Goal: Information Seeking & Learning: Check status

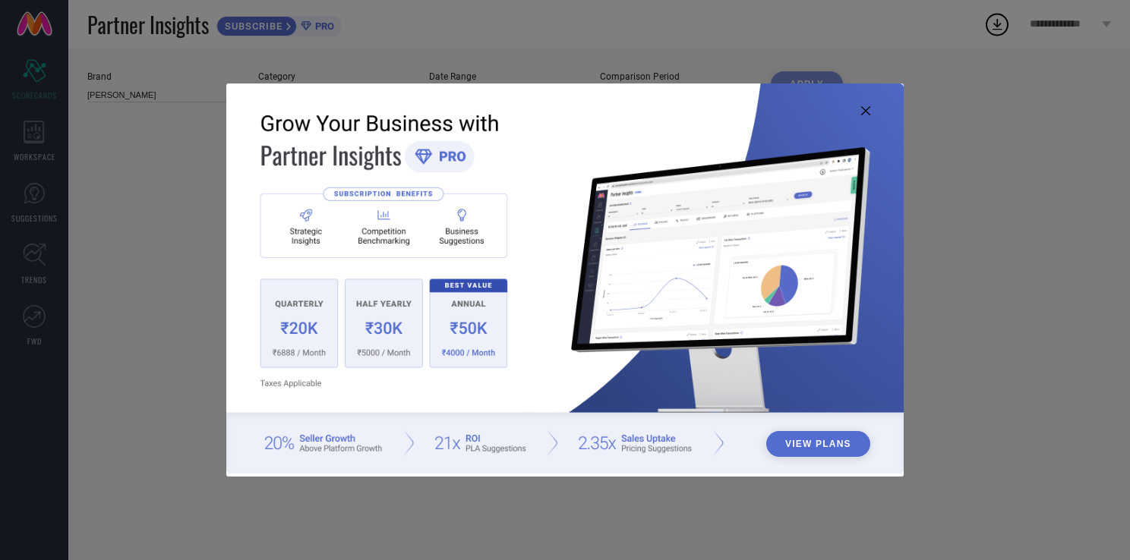
type input "All"
click at [866, 108] on icon at bounding box center [865, 110] width 9 height 9
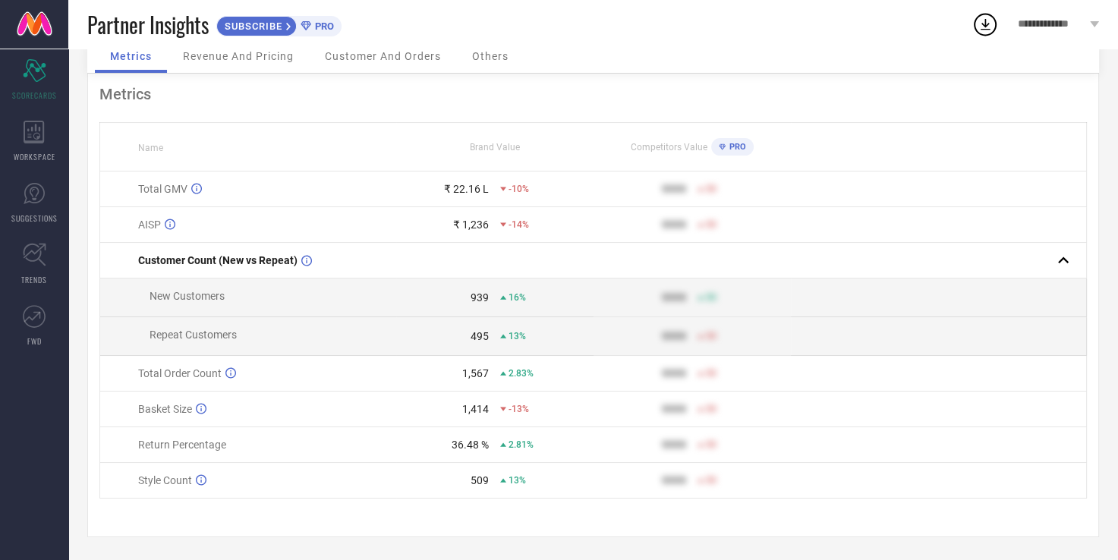
scroll to position [77, 0]
click at [343, 279] on td "New Customers" at bounding box center [248, 298] width 296 height 39
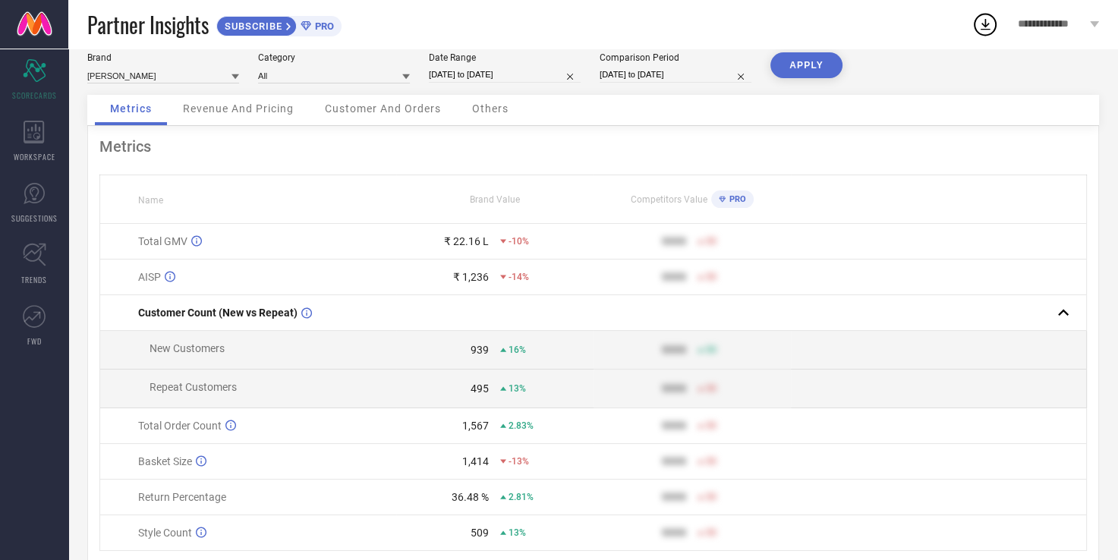
scroll to position [3, 0]
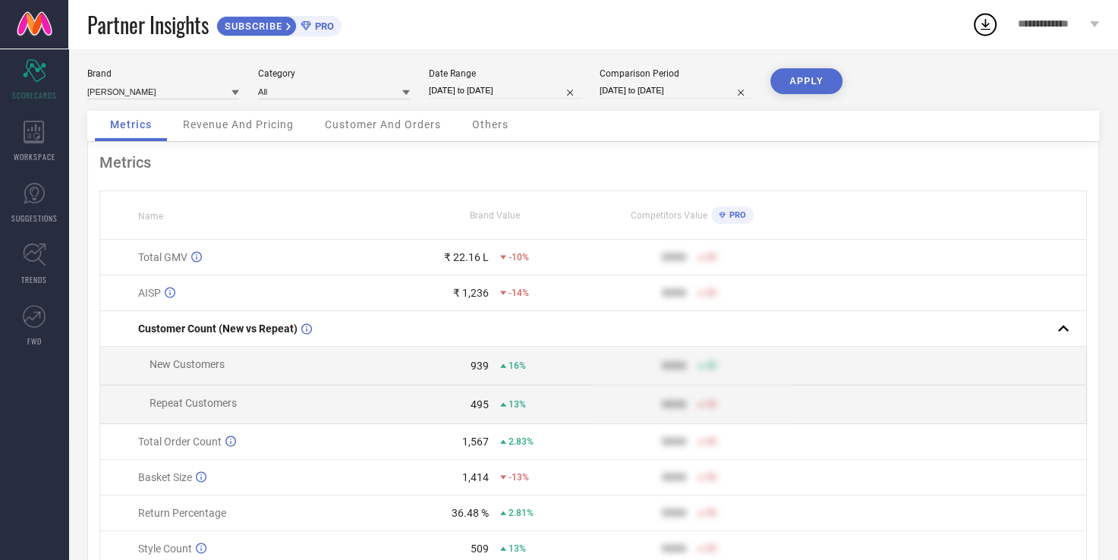
click at [389, 124] on span "Customer And Orders" at bounding box center [383, 124] width 116 height 12
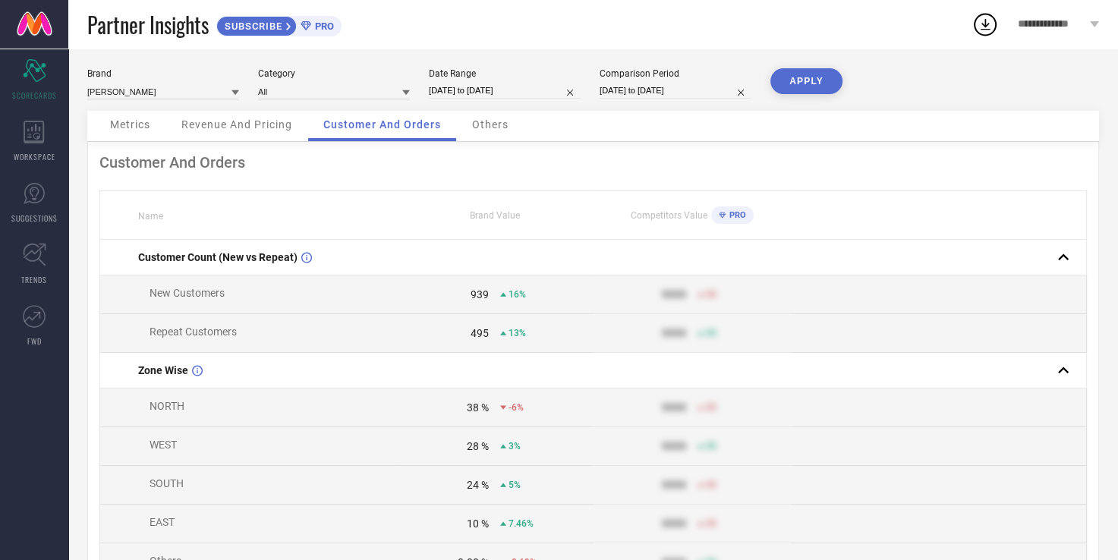
click at [258, 284] on td "New Customers" at bounding box center [248, 295] width 296 height 39
click at [481, 124] on span "Others" at bounding box center [490, 124] width 36 height 12
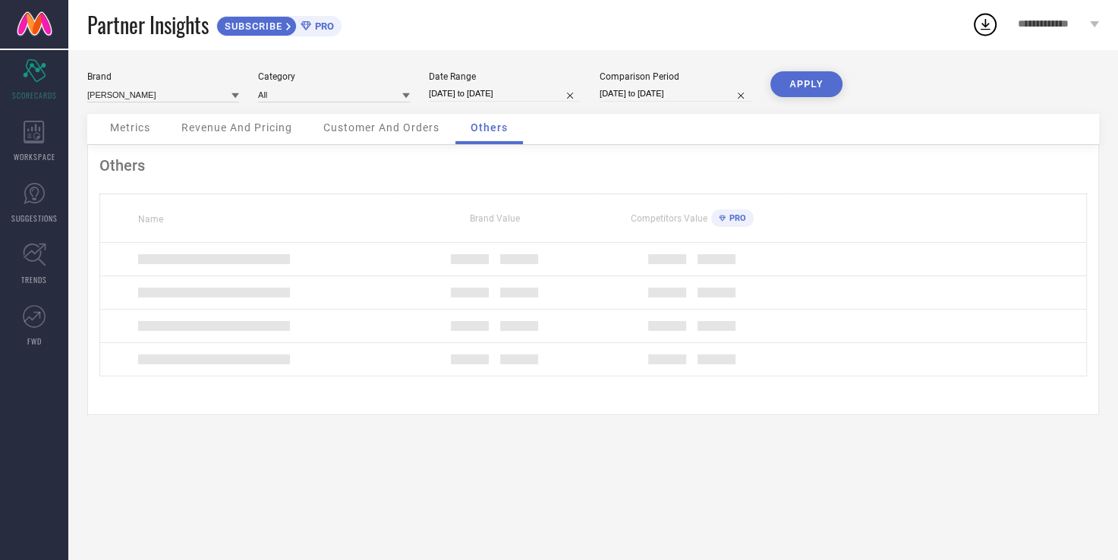
scroll to position [0, 0]
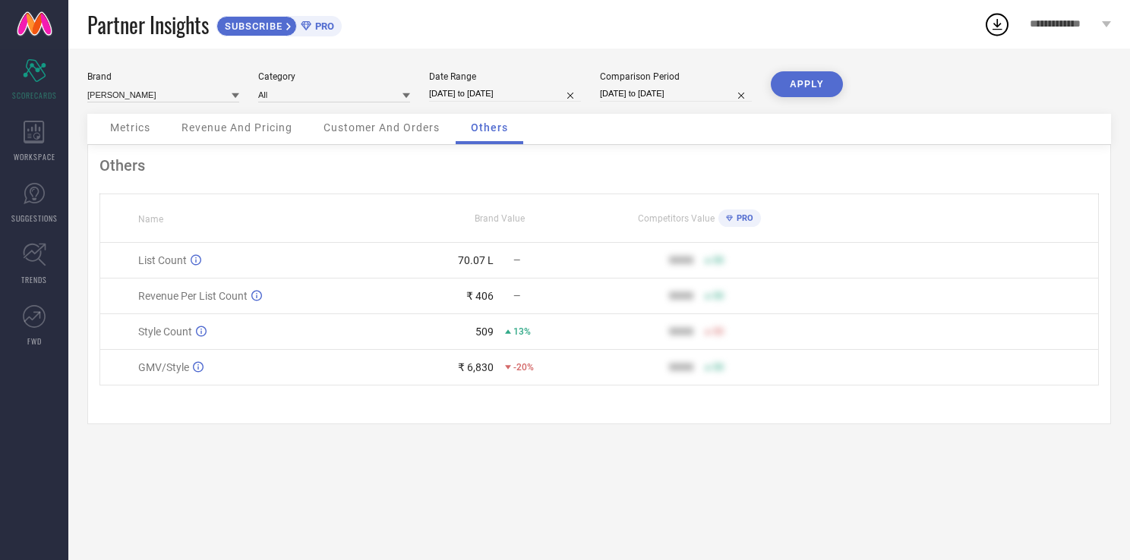
click at [381, 127] on span "Customer And Orders" at bounding box center [381, 127] width 116 height 12
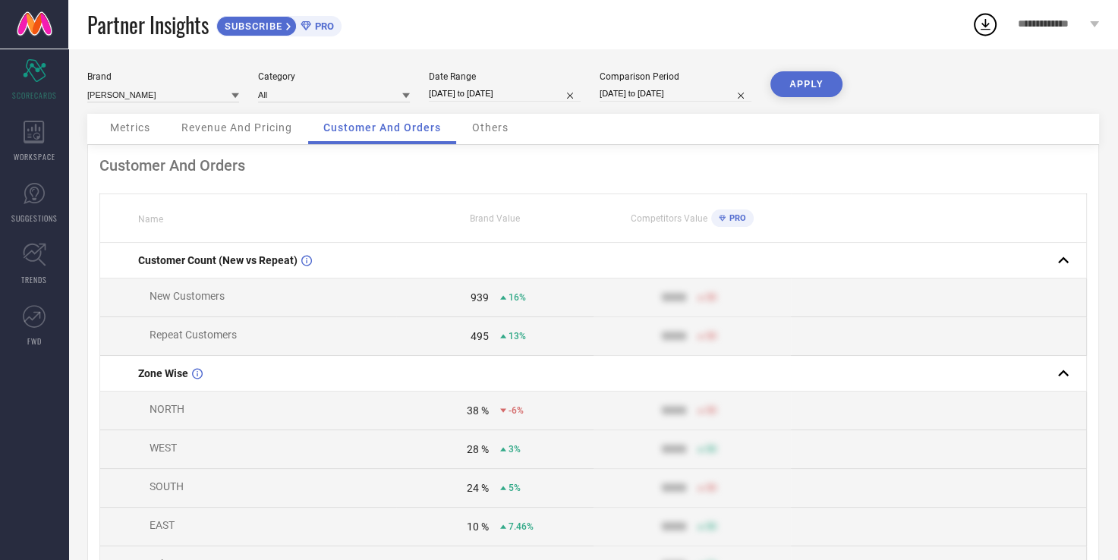
click at [500, 124] on span "Others" at bounding box center [490, 127] width 36 height 12
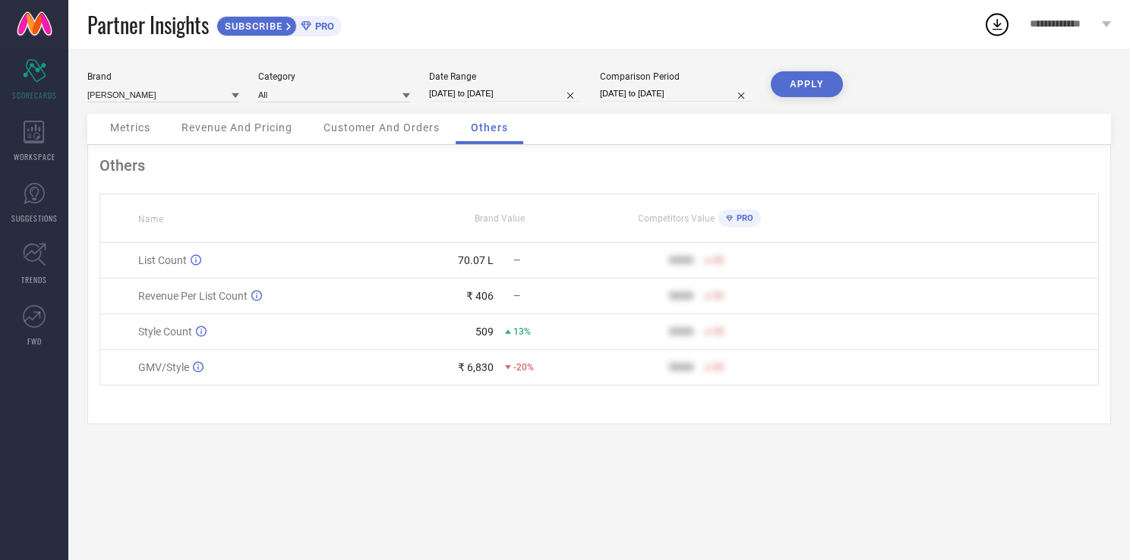
click at [410, 120] on div "Customer And Orders" at bounding box center [381, 129] width 147 height 30
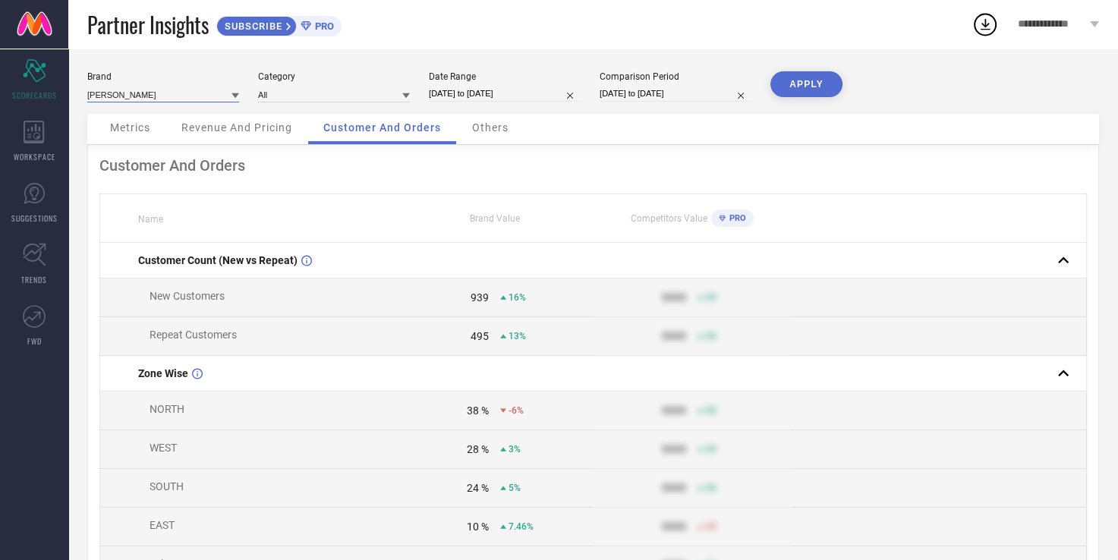
click at [225, 90] on input at bounding box center [163, 95] width 152 height 16
click at [237, 95] on icon at bounding box center [236, 95] width 8 height 5
click at [415, 87] on div "Brand [PERSON_NAME] Category All Date Range [DATE] to [DATE] Comparison Period …" at bounding box center [593, 92] width 1012 height 43
click at [409, 93] on icon at bounding box center [406, 96] width 8 height 8
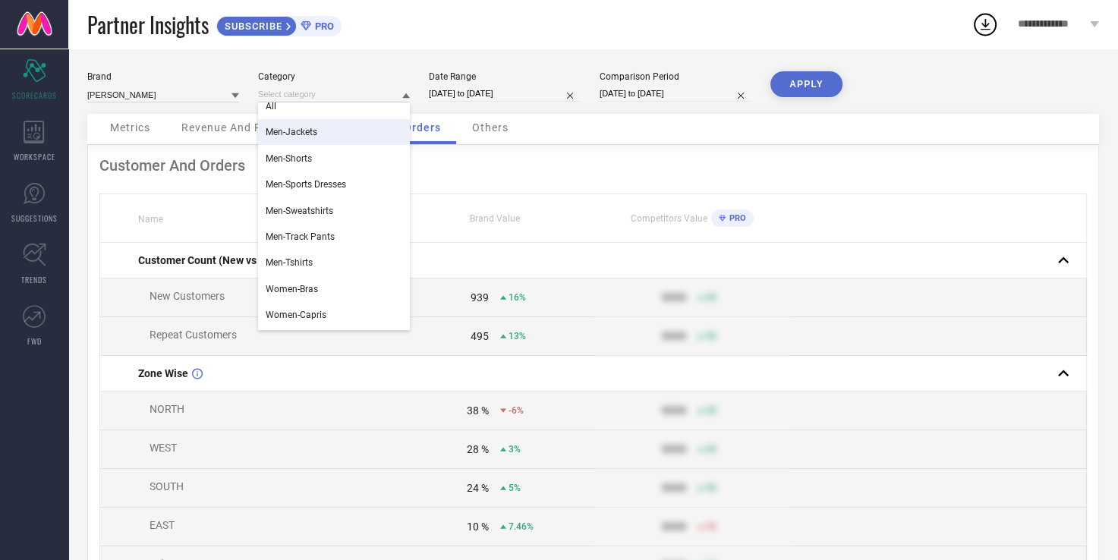
scroll to position [7, 0]
click at [341, 107] on div "All" at bounding box center [334, 109] width 152 height 26
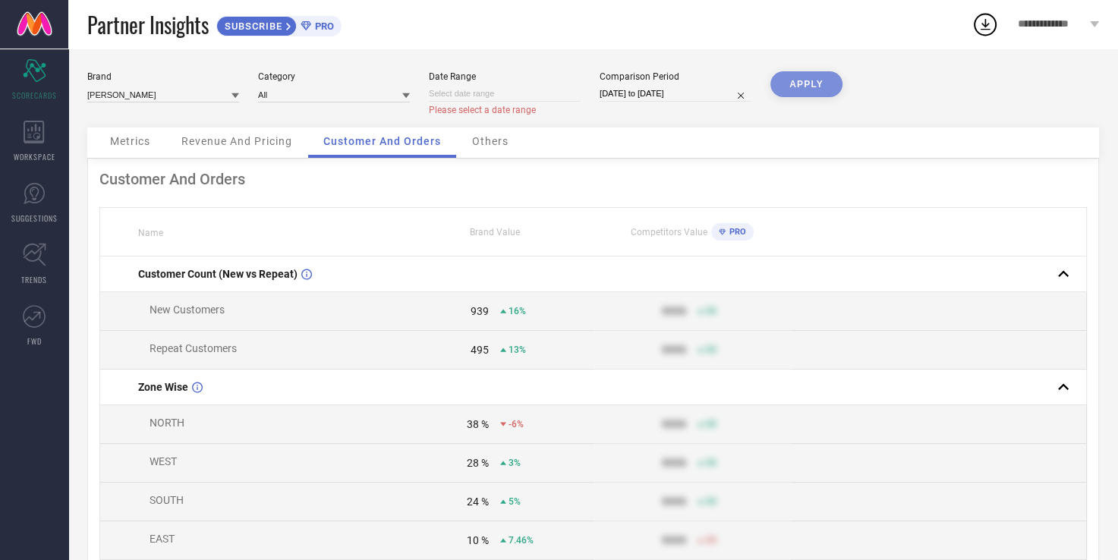
select select "8"
select select "2025"
select select "9"
select select "2025"
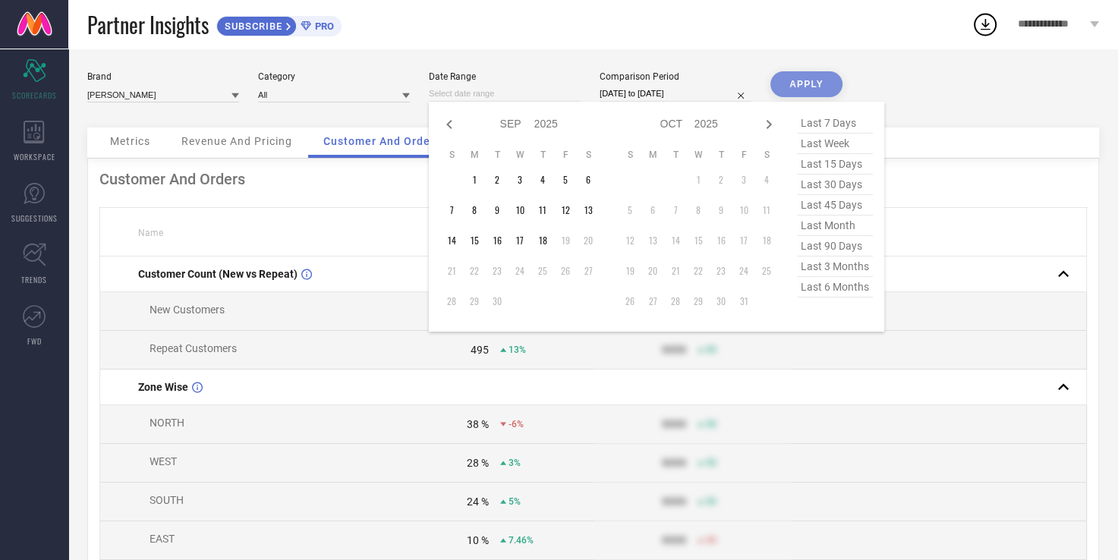
click at [546, 90] on input at bounding box center [505, 94] width 152 height 16
click at [448, 123] on icon at bounding box center [448, 124] width 5 height 9
select select "7"
select select "2025"
select select "8"
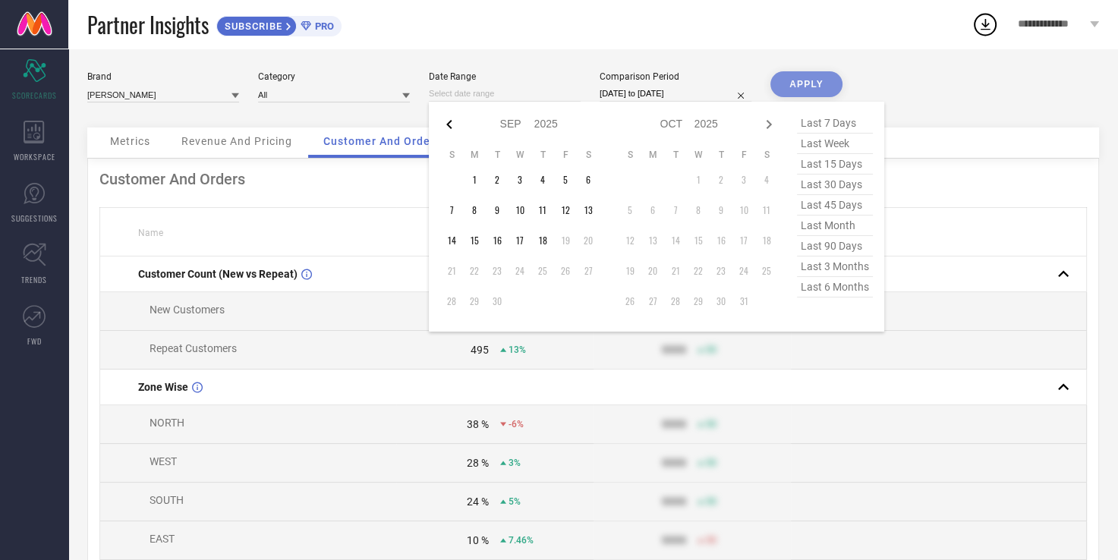
select select "2025"
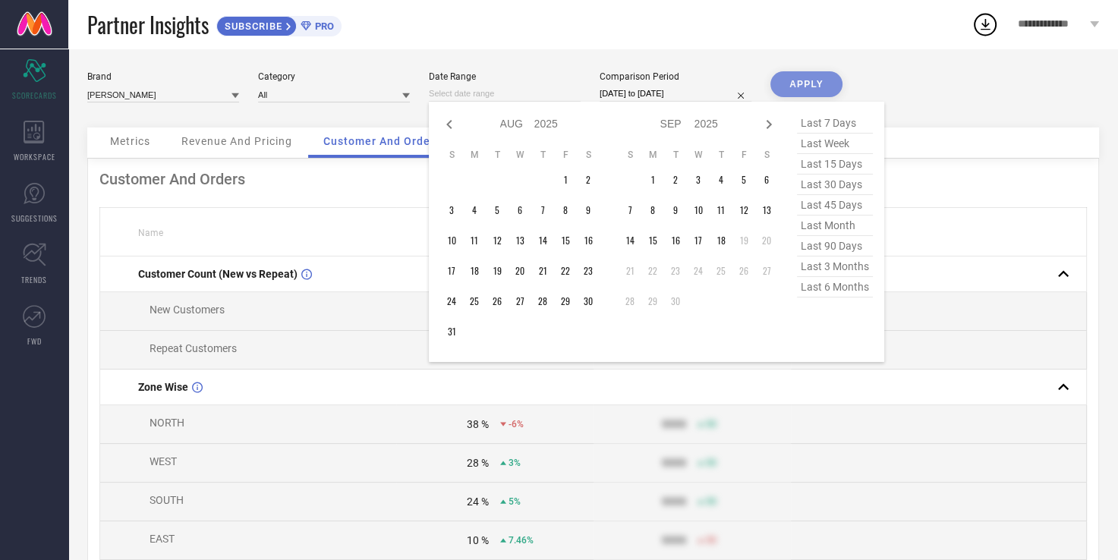
click at [448, 123] on icon at bounding box center [448, 124] width 5 height 9
select select "5"
select select "2025"
select select "6"
select select "2025"
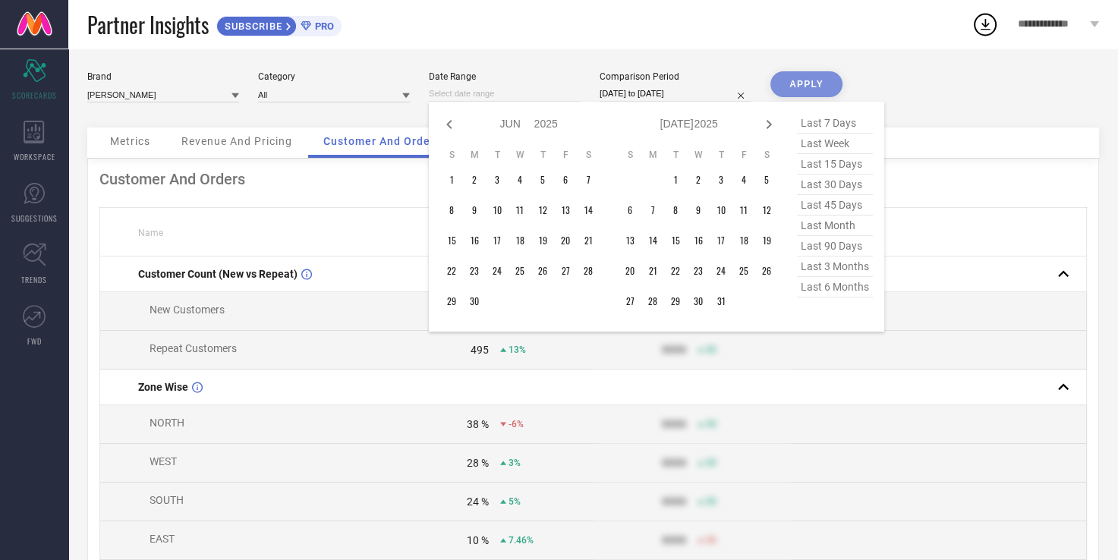
click at [448, 123] on icon at bounding box center [448, 124] width 5 height 9
select select "4"
select select "2025"
select select "5"
select select "2025"
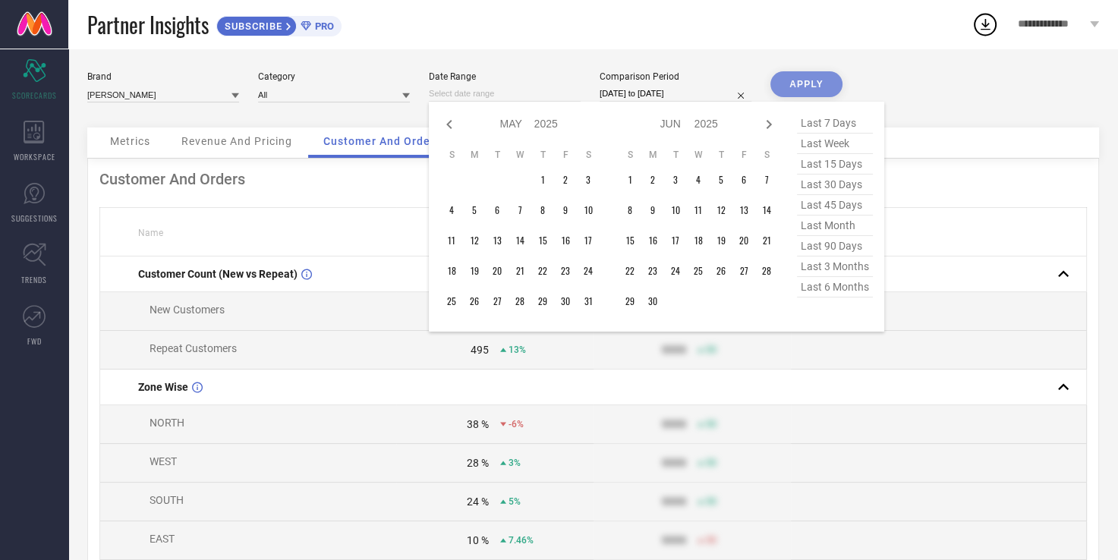
click at [448, 123] on icon at bounding box center [448, 124] width 5 height 9
select select "3"
select select "2025"
select select "4"
select select "2025"
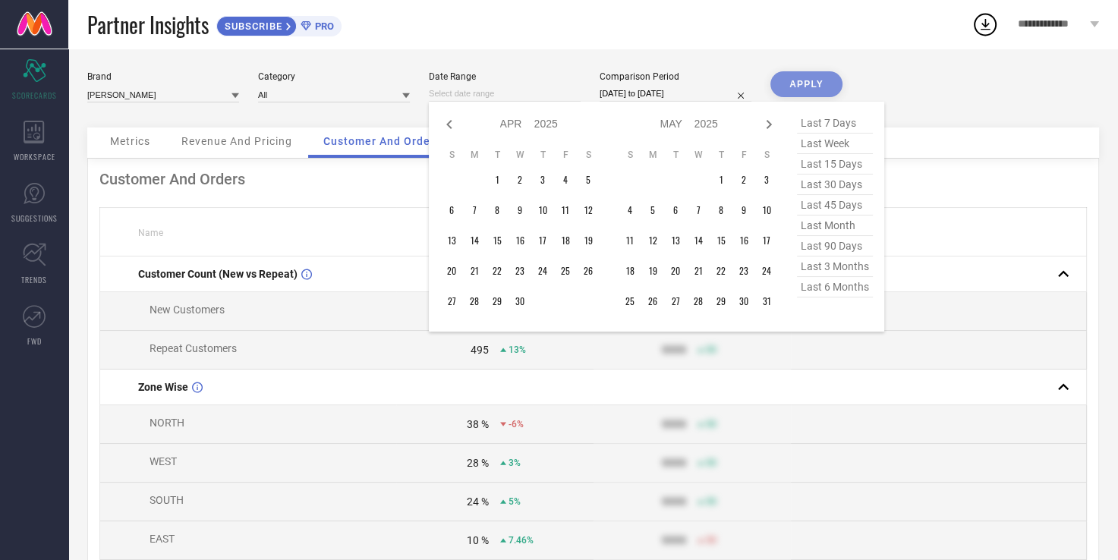
click at [448, 123] on icon at bounding box center [448, 124] width 5 height 9
select select "1"
select select "2025"
select select "2"
select select "2025"
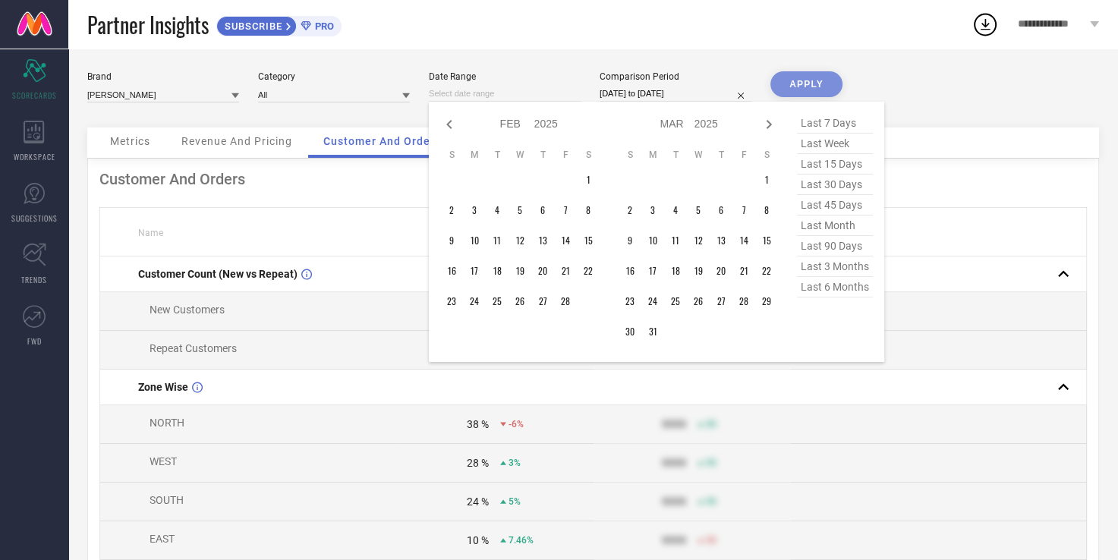
click at [448, 123] on icon at bounding box center [448, 124] width 5 height 9
select select "2025"
select select "1"
select select "2025"
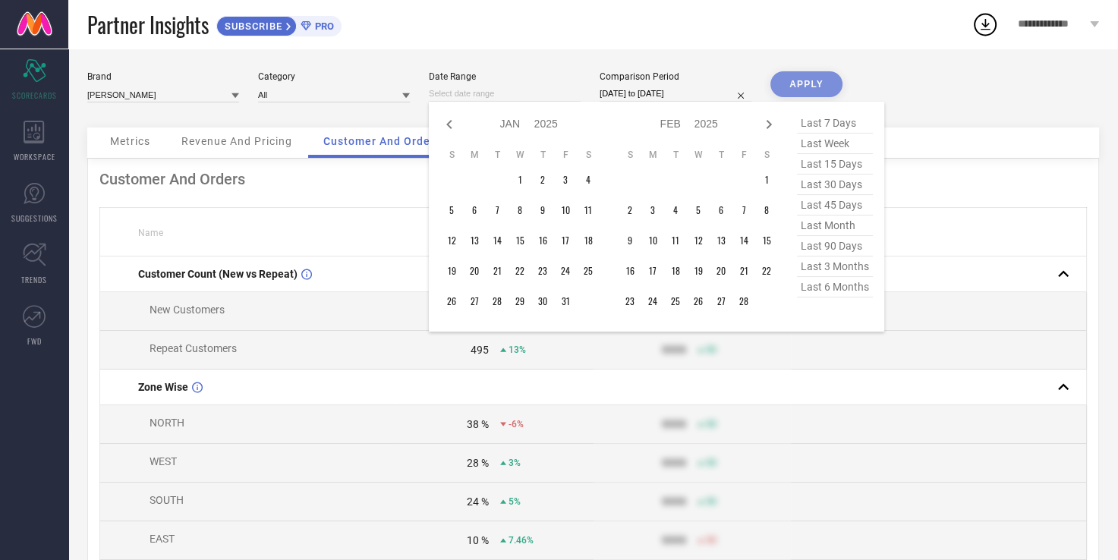
click at [448, 123] on icon at bounding box center [448, 124] width 5 height 9
select select "11"
select select "2024"
select select "2025"
click at [448, 123] on icon at bounding box center [448, 124] width 5 height 9
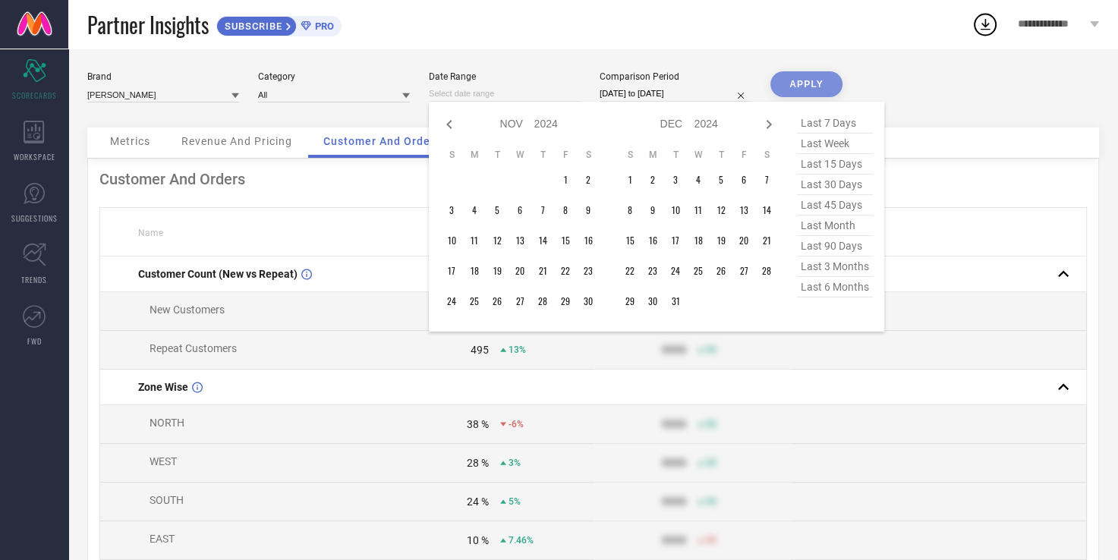
click at [448, 123] on icon at bounding box center [448, 124] width 5 height 9
select select "8"
select select "2024"
select select "9"
select select "2024"
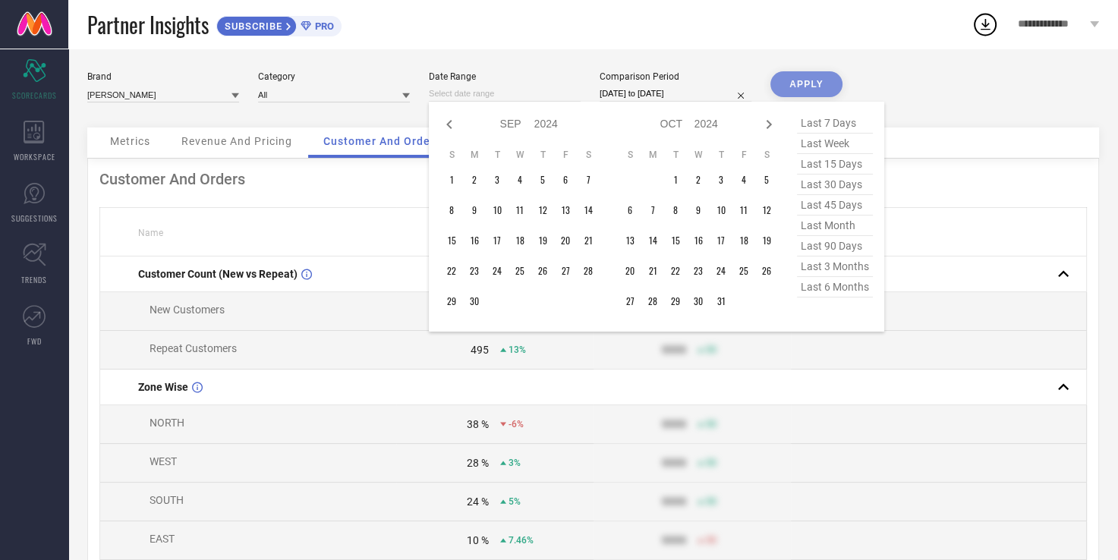
click at [448, 123] on icon at bounding box center [448, 124] width 5 height 9
select select "7"
select select "2024"
select select "8"
select select "2024"
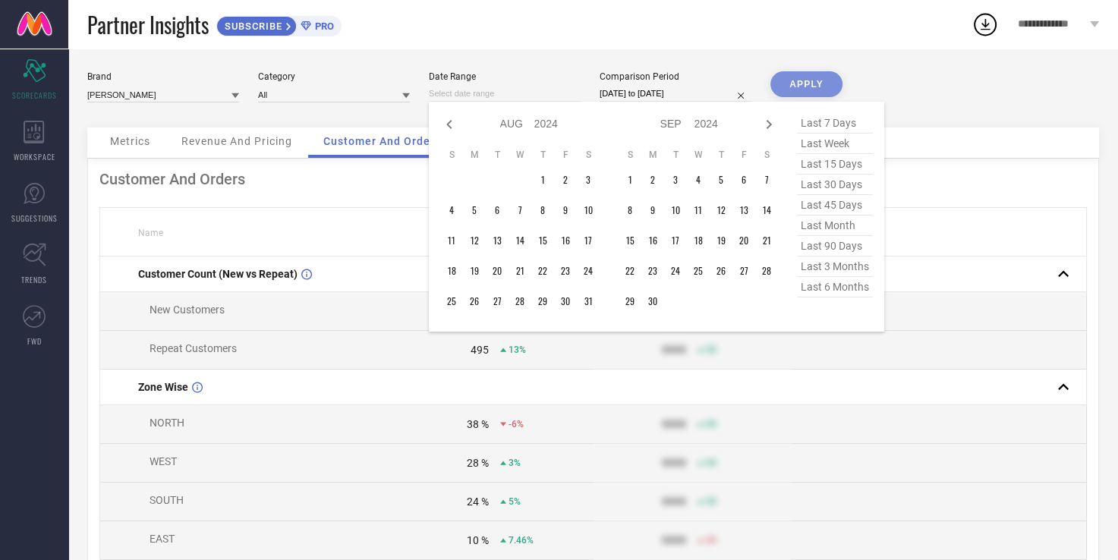
click at [448, 123] on icon at bounding box center [448, 124] width 5 height 9
select select "6"
select select "2024"
select select "7"
select select "2024"
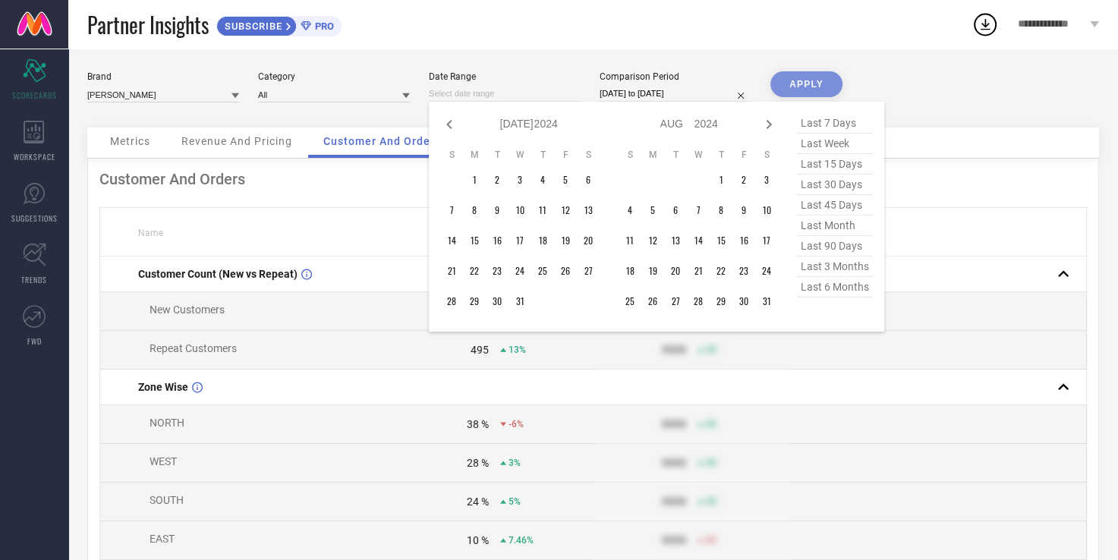
click at [448, 123] on icon at bounding box center [448, 124] width 5 height 9
select select "5"
select select "2024"
select select "6"
select select "2024"
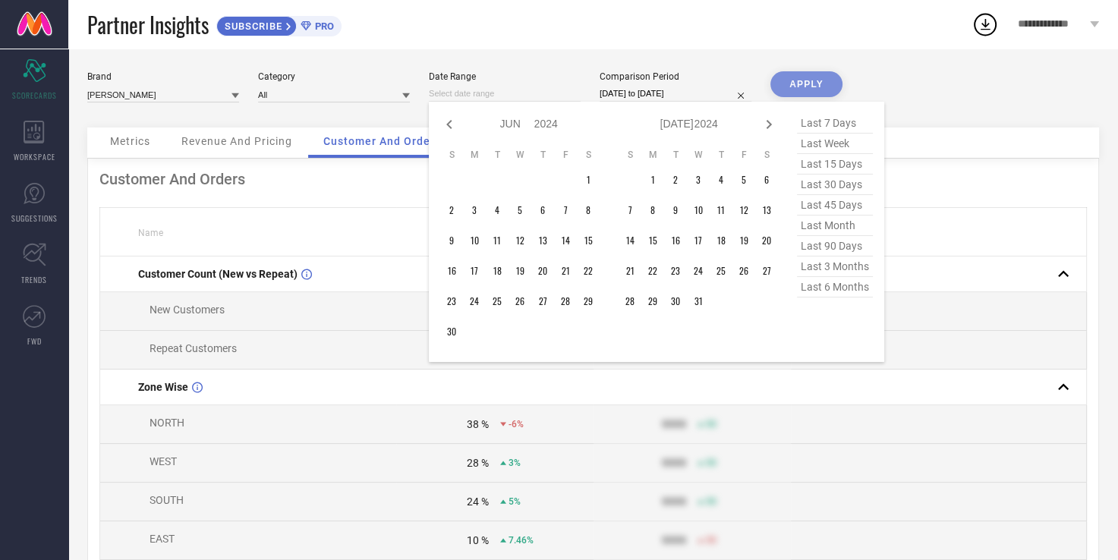
click at [448, 123] on icon at bounding box center [448, 124] width 5 height 9
select select "4"
select select "2024"
select select "5"
select select "2024"
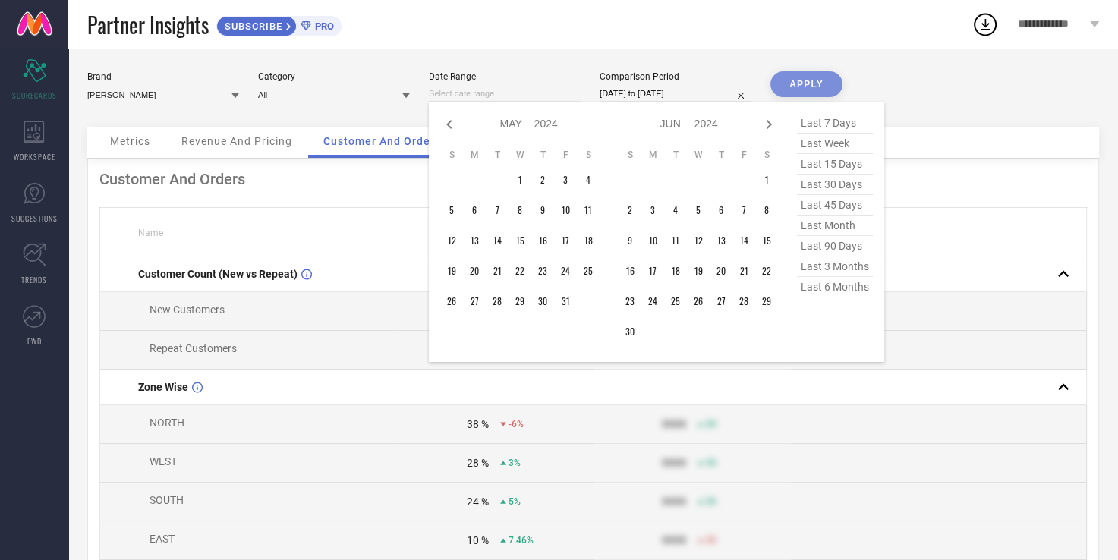
click at [448, 123] on icon at bounding box center [448, 124] width 5 height 9
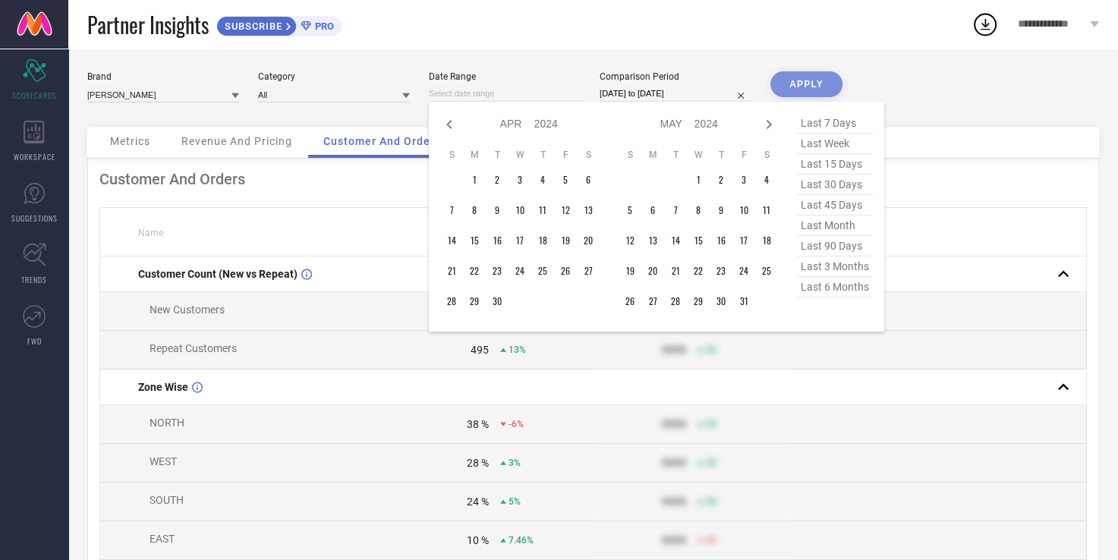
click at [448, 123] on icon at bounding box center [448, 124] width 5 height 9
select select "1"
select select "2024"
select select "2"
select select "2024"
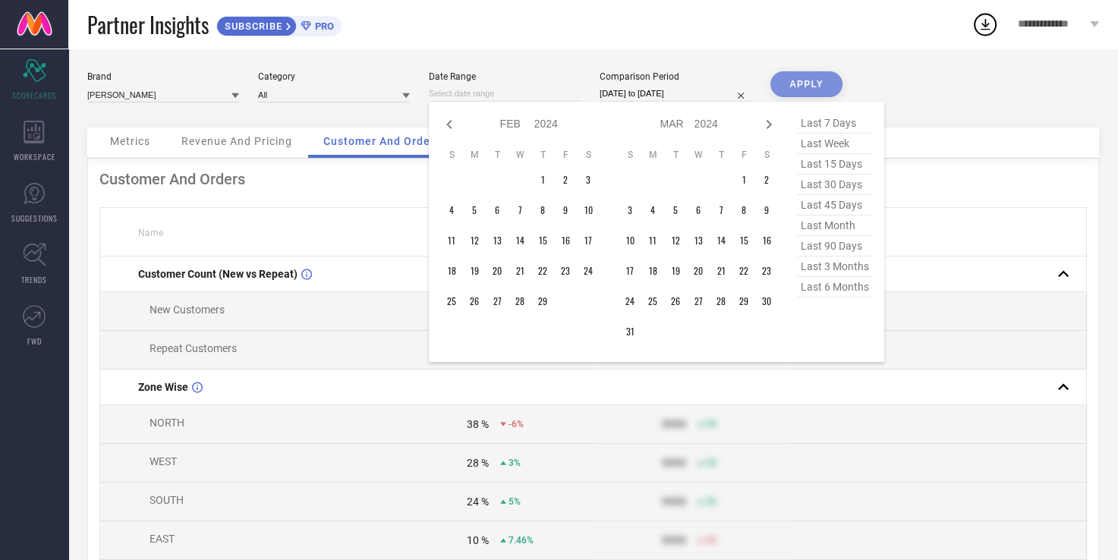
click at [448, 123] on icon at bounding box center [448, 124] width 5 height 9
select select "2024"
select select "1"
select select "2024"
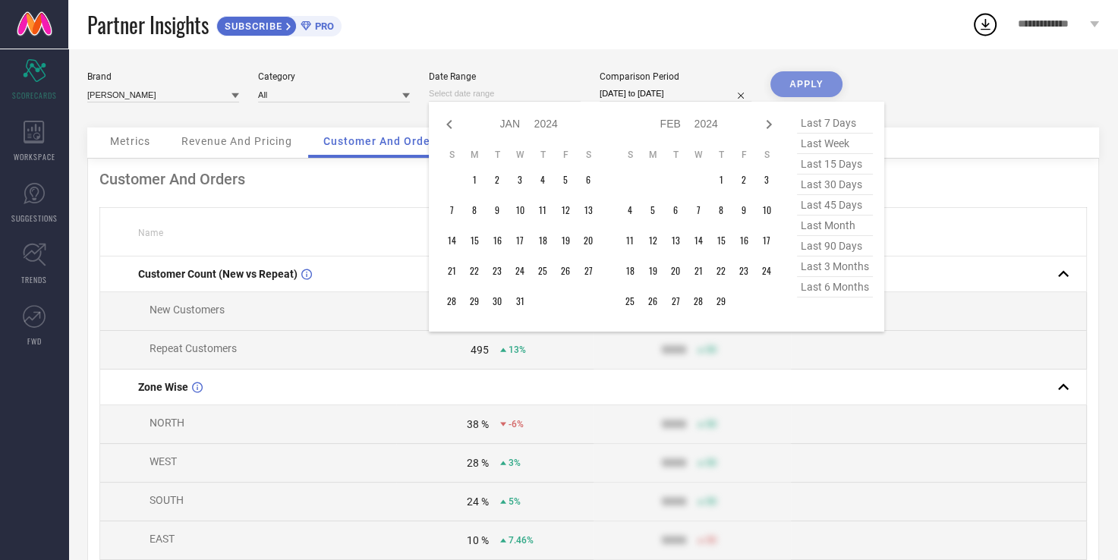
click at [448, 123] on icon at bounding box center [448, 124] width 5 height 9
select select "11"
select select "2023"
select select "2024"
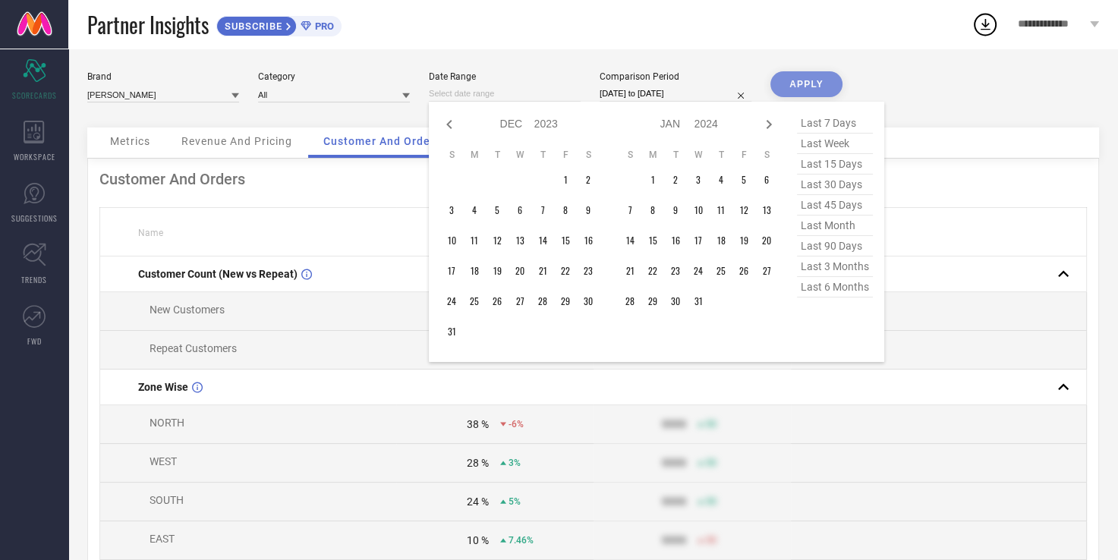
click at [448, 123] on icon at bounding box center [448, 124] width 5 height 9
select select "9"
select select "2023"
select select "10"
select select "2023"
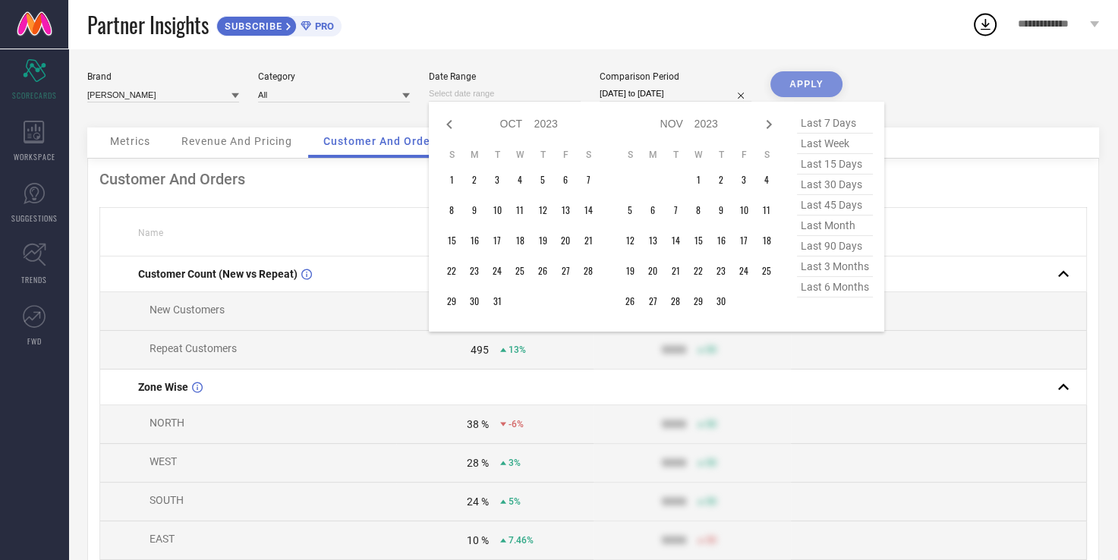
click at [448, 123] on icon at bounding box center [448, 124] width 5 height 9
select select "8"
select select "2023"
select select "9"
select select "2023"
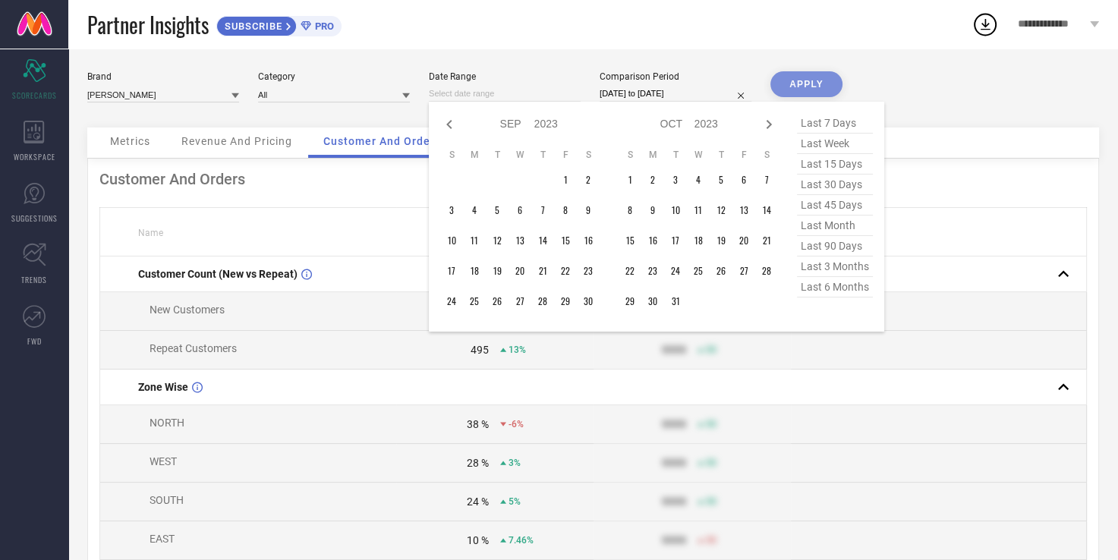
click at [448, 123] on icon at bounding box center [448, 124] width 5 height 9
select select "7"
select select "2023"
select select "8"
select select "2023"
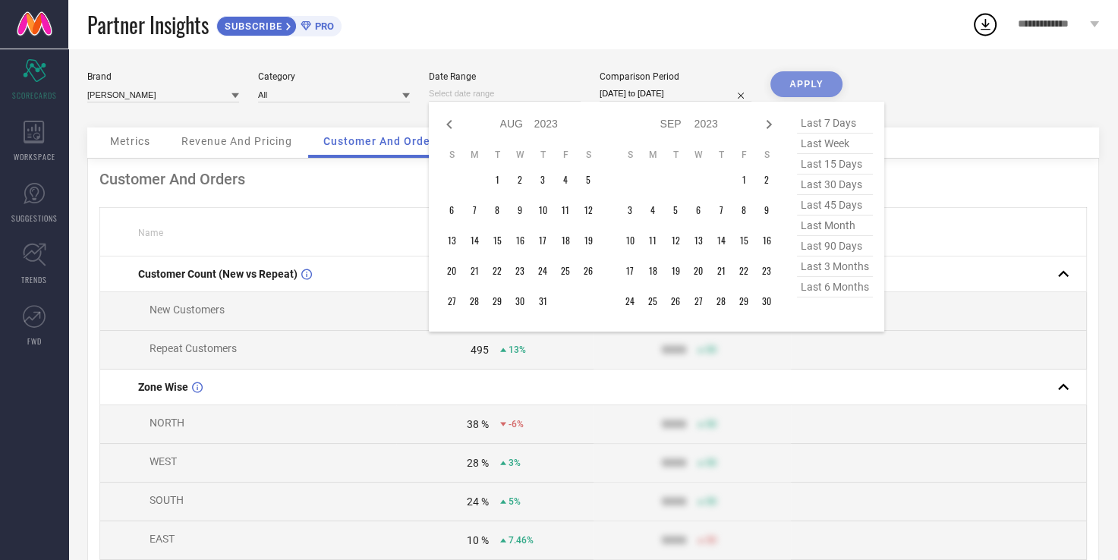
click at [448, 123] on icon at bounding box center [448, 124] width 5 height 9
select select "6"
select select "2023"
select select "7"
select select "2023"
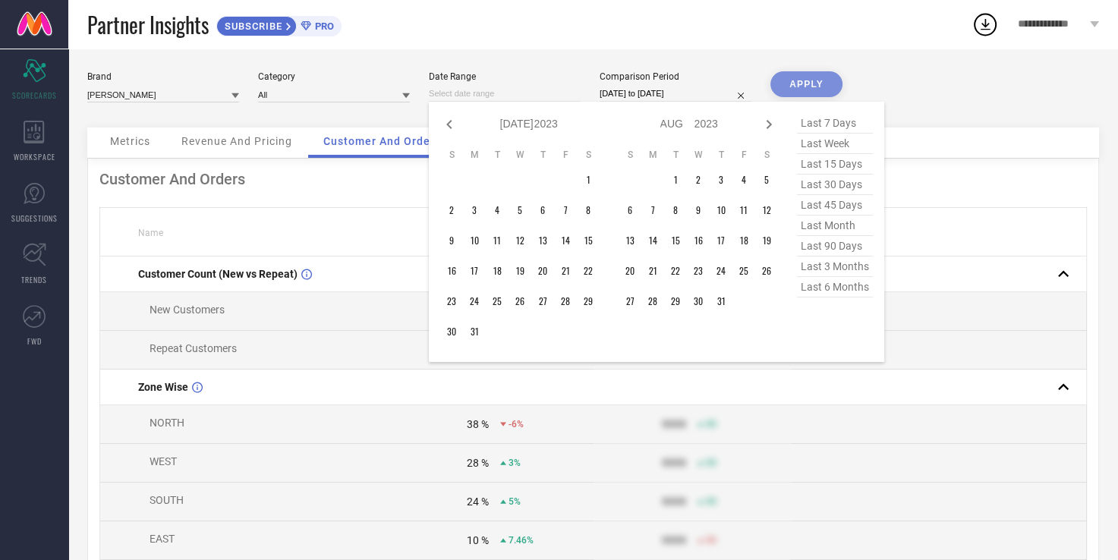
click at [448, 123] on icon at bounding box center [448, 124] width 5 height 9
select select "5"
select select "2023"
select select "6"
select select "2023"
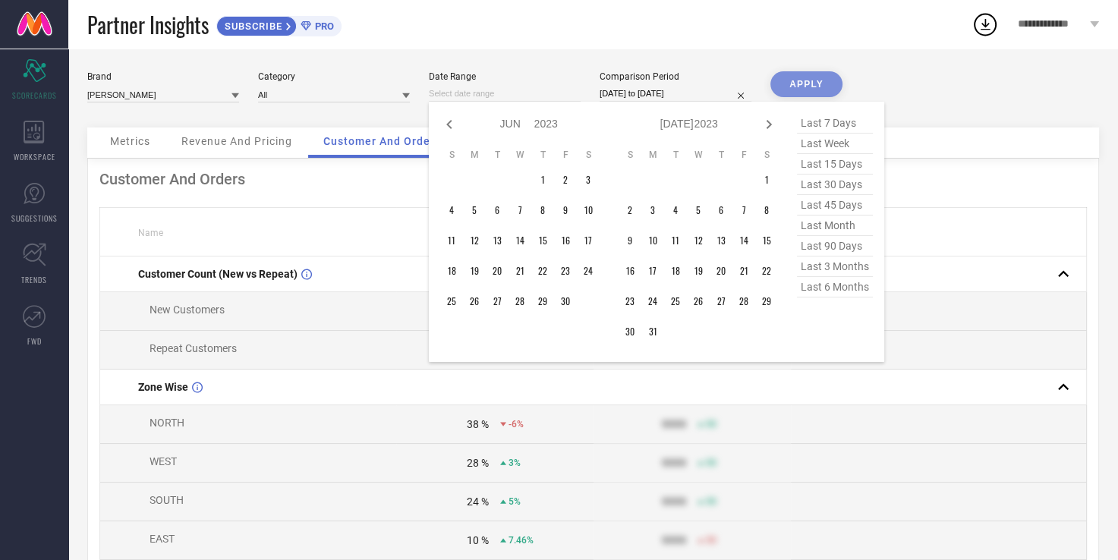
click at [448, 123] on icon at bounding box center [448, 124] width 5 height 9
select select "4"
select select "2023"
select select "5"
select select "2023"
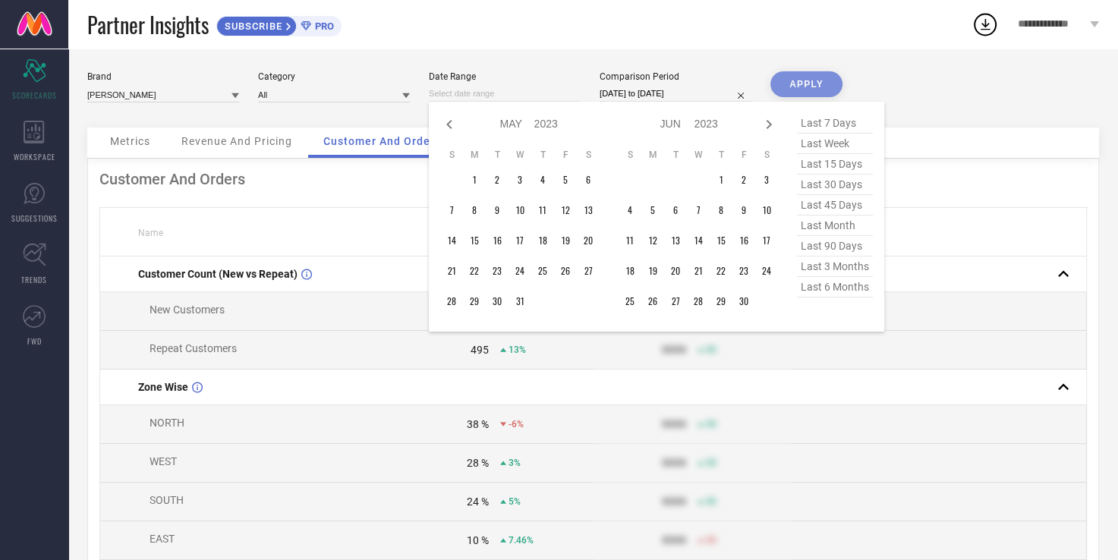
click at [448, 123] on icon at bounding box center [448, 124] width 5 height 9
select select "3"
select select "2023"
select select "4"
select select "2023"
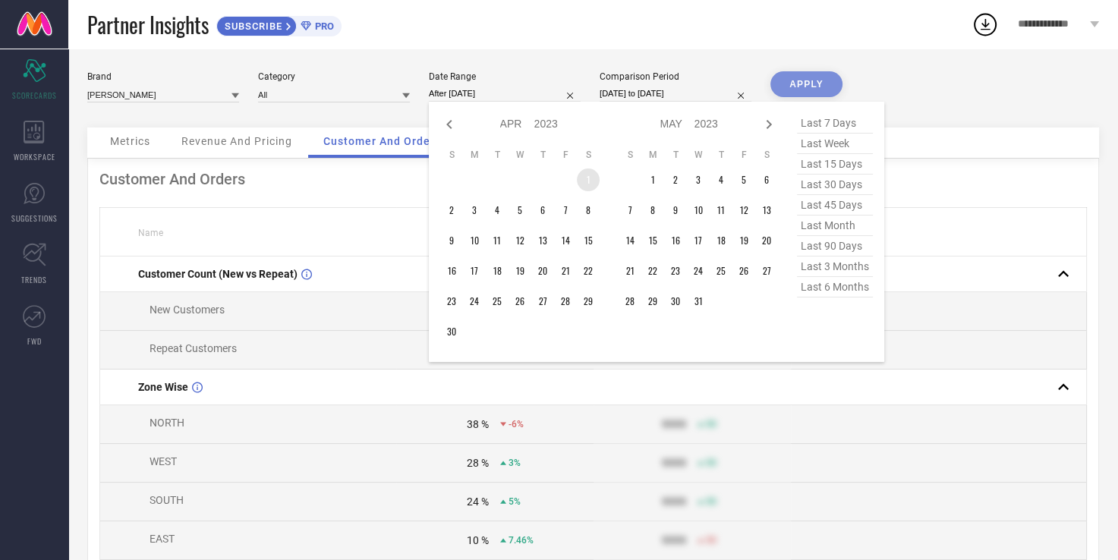
click at [598, 179] on td "1" at bounding box center [588, 180] width 23 height 23
click at [841, 290] on span "last 6 months" at bounding box center [835, 287] width 76 height 20
type input "[DATE] to [DATE]"
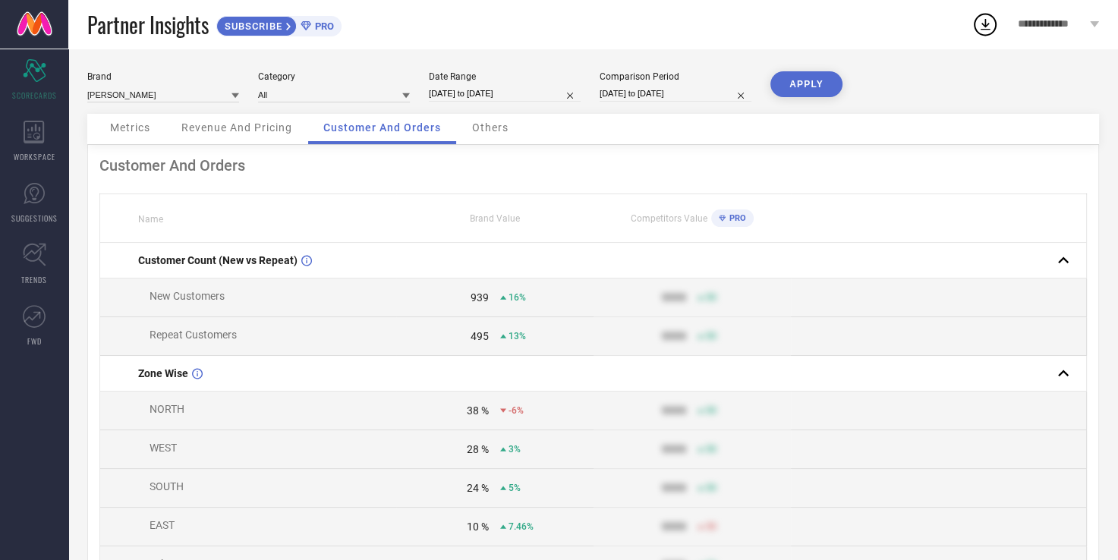
click at [799, 81] on button "APPLY" at bounding box center [807, 84] width 72 height 26
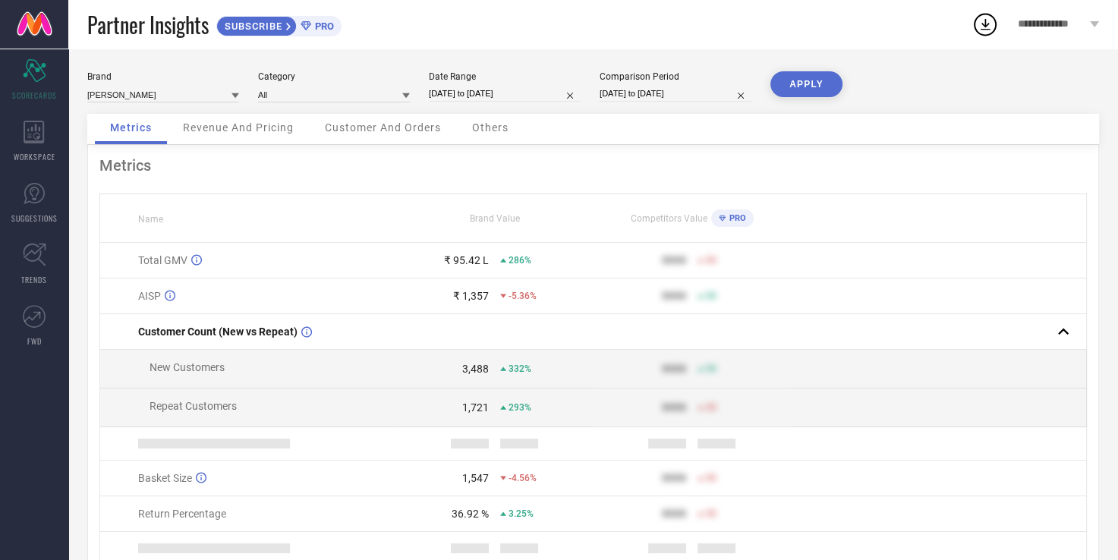
click at [229, 124] on span "Revenue And Pricing" at bounding box center [238, 127] width 111 height 12
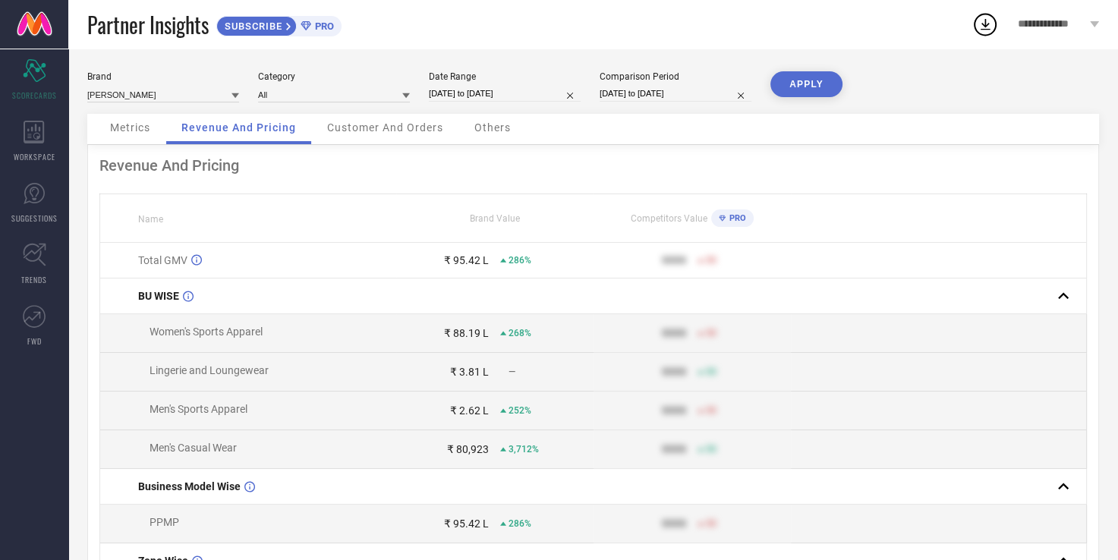
click at [401, 134] on span "Customer And Orders" at bounding box center [385, 127] width 116 height 12
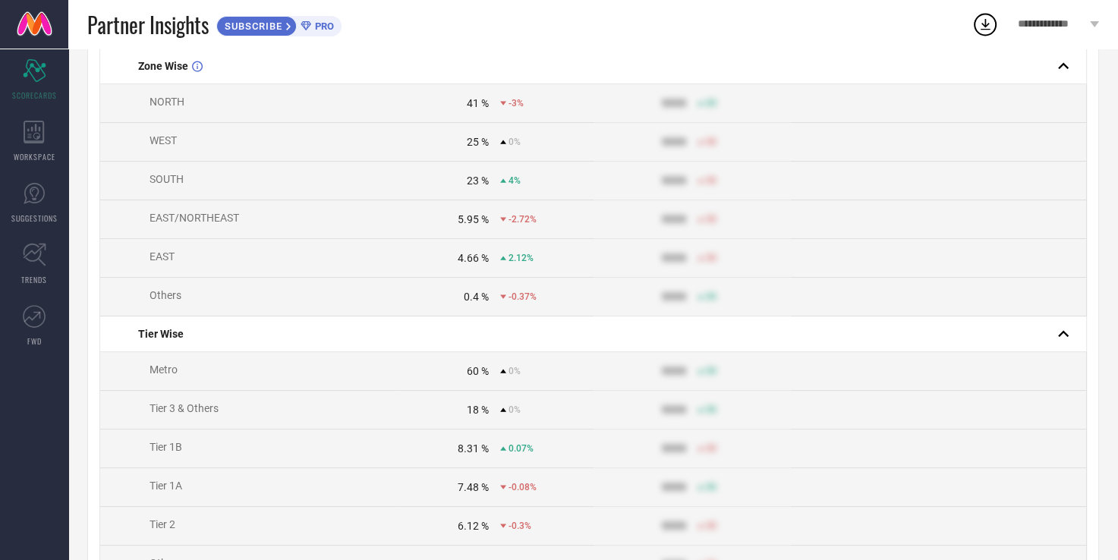
scroll to position [0, 0]
